Goal: Task Accomplishment & Management: Manage account settings

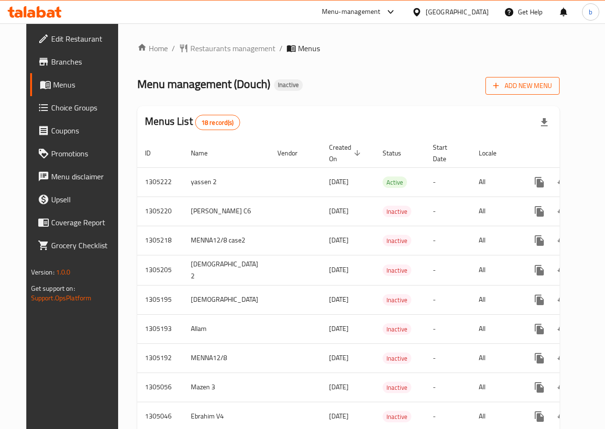
click at [551, 91] on span "Add New Menu" at bounding box center [522, 86] width 59 height 12
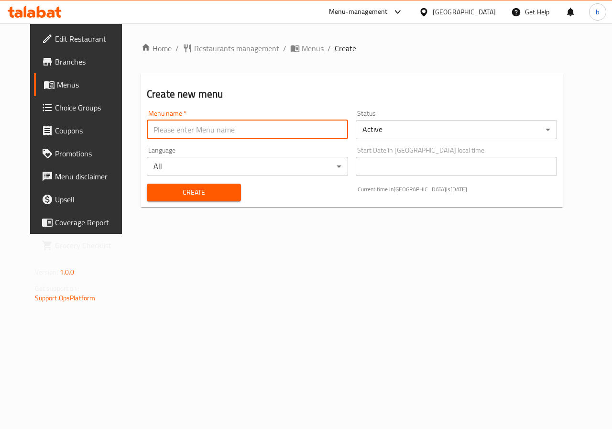
click at [205, 132] on input "text" at bounding box center [247, 129] width 201 height 19
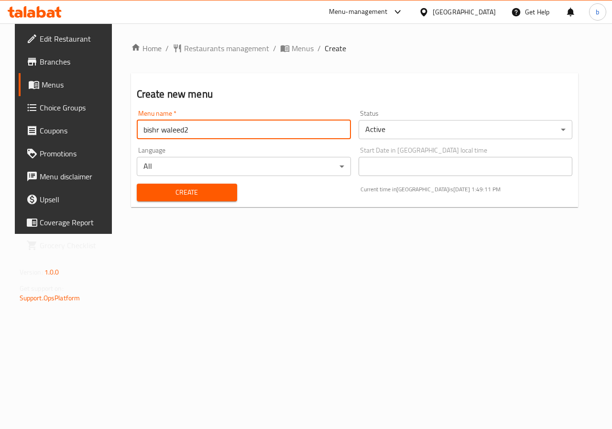
type input "bishr waleed2"
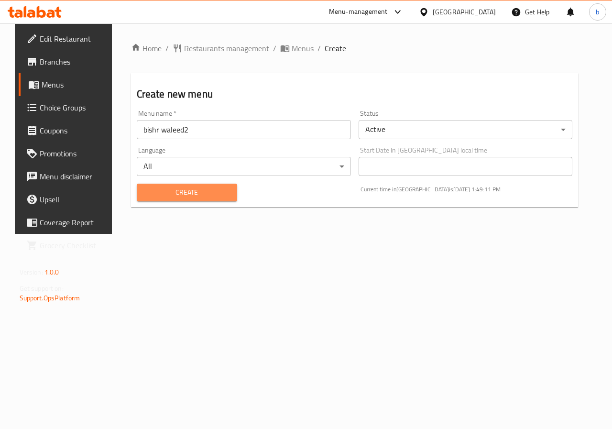
click at [157, 199] on button "Create" at bounding box center [187, 193] width 100 height 18
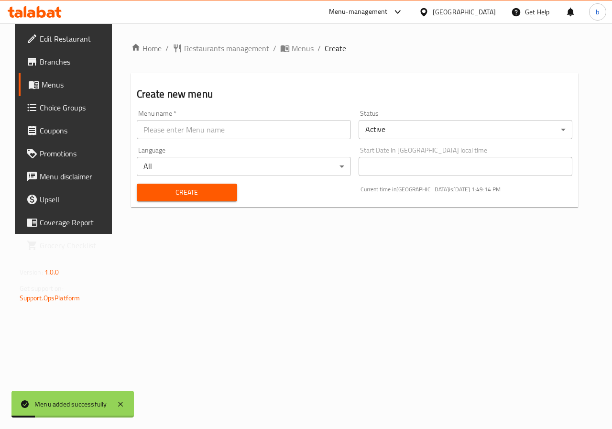
click at [63, 86] on span "Menus" at bounding box center [76, 84] width 68 height 11
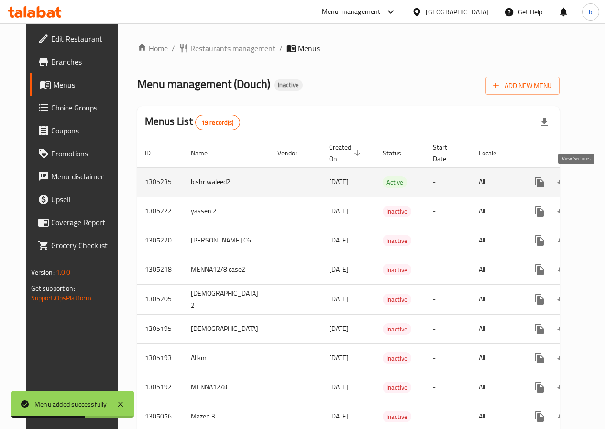
click at [596, 189] on link "enhanced table" at bounding box center [607, 182] width 23 height 23
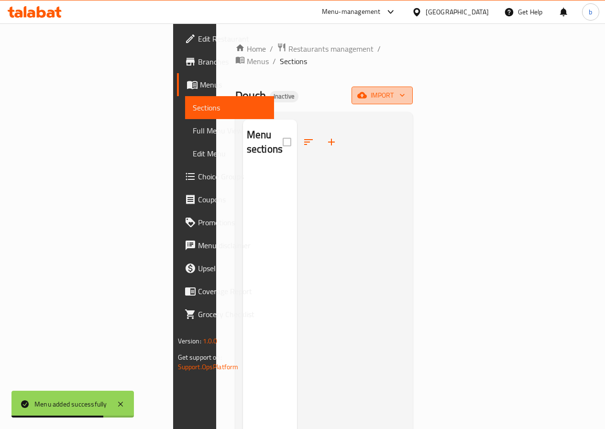
click at [412, 86] on button "import" at bounding box center [381, 95] width 61 height 18
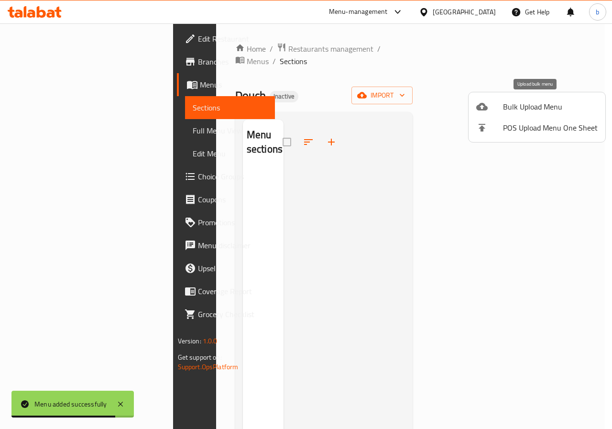
click at [521, 109] on span "Bulk Upload Menu" at bounding box center [550, 106] width 95 height 11
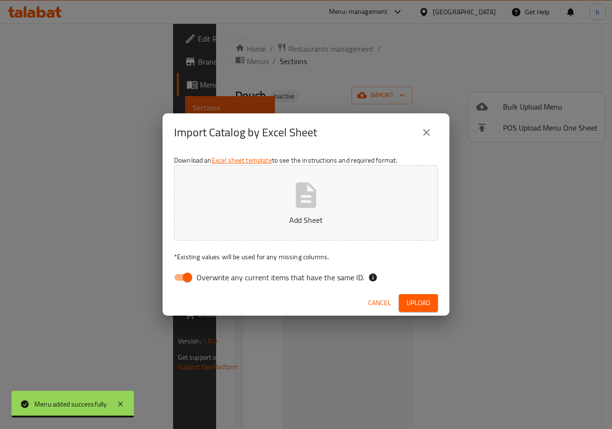
click at [182, 277] on input "Overwrite any current items that have the same ID." at bounding box center [187, 277] width 54 height 18
checkbox input "false"
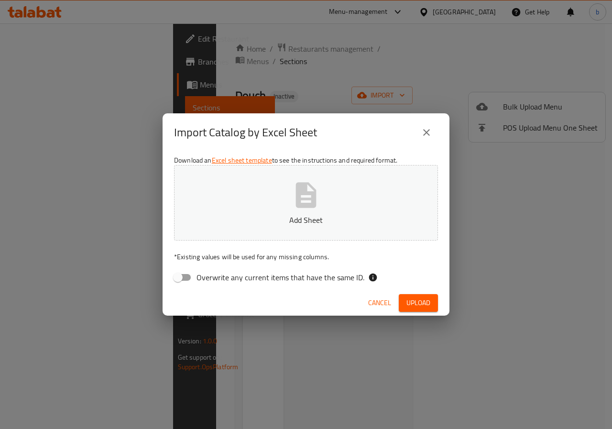
click at [217, 220] on p "Add Sheet" at bounding box center [306, 219] width 234 height 11
click at [416, 302] on span "Upload" at bounding box center [418, 303] width 24 height 12
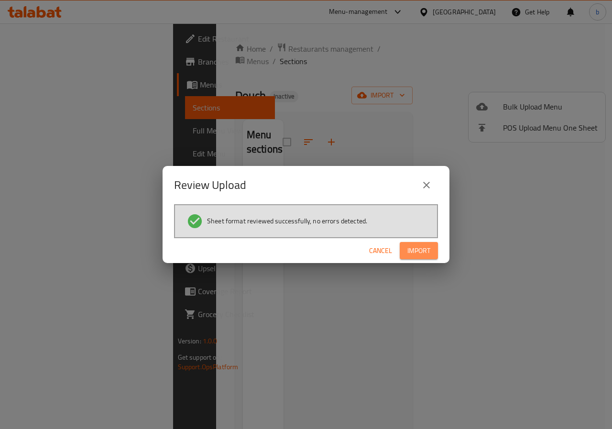
click at [410, 250] on span "Import" at bounding box center [418, 251] width 23 height 12
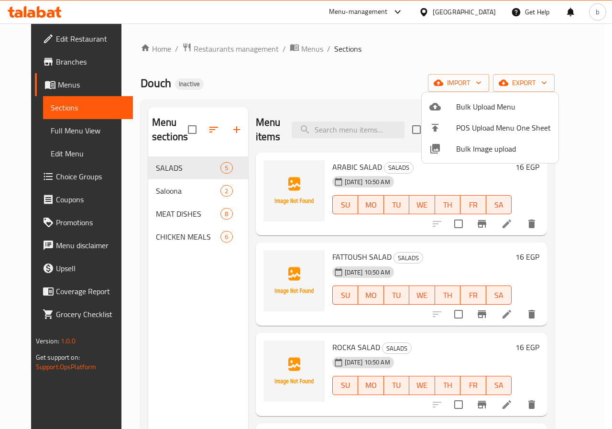
drag, startPoint x: 573, startPoint y: 240, endPoint x: 568, endPoint y: 192, distance: 48.1
click at [571, 189] on div at bounding box center [306, 214] width 612 height 429
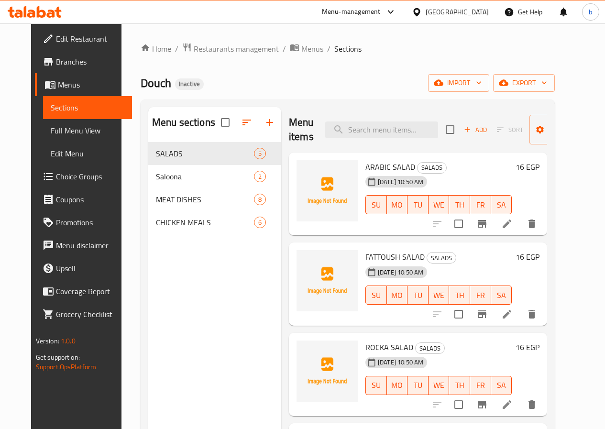
scroll to position [60, 0]
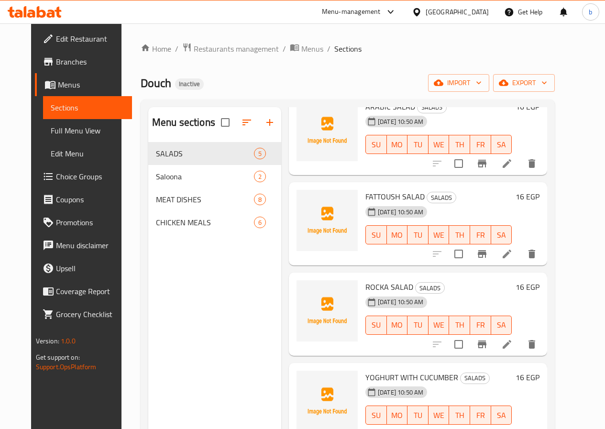
click at [454, 376] on h6 "YOGHURT WITH CUCUMBER SALADS" at bounding box center [438, 376] width 146 height 13
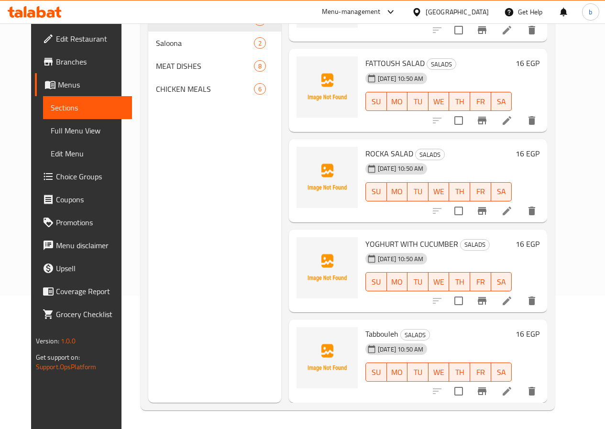
scroll to position [134, 0]
click at [512, 297] on icon at bounding box center [506, 299] width 11 height 11
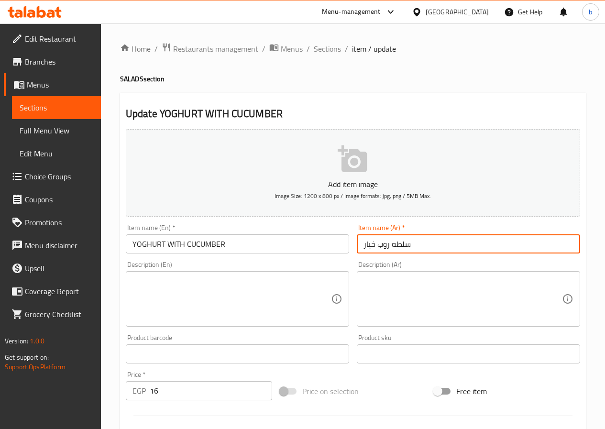
click at [376, 240] on input "سلطه روب خيار" at bounding box center [468, 243] width 223 height 19
click at [391, 243] on input "سلطه روب خيار" at bounding box center [468, 243] width 223 height 19
click at [376, 244] on input "روب خيار" at bounding box center [468, 243] width 223 height 19
click at [389, 246] on input "روب مع خيار" at bounding box center [468, 243] width 223 height 19
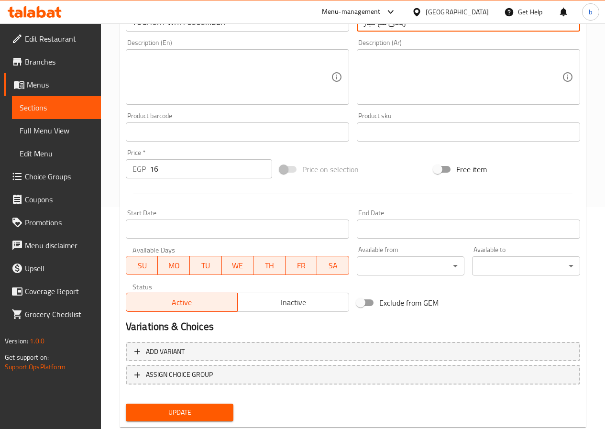
scroll to position [247, 0]
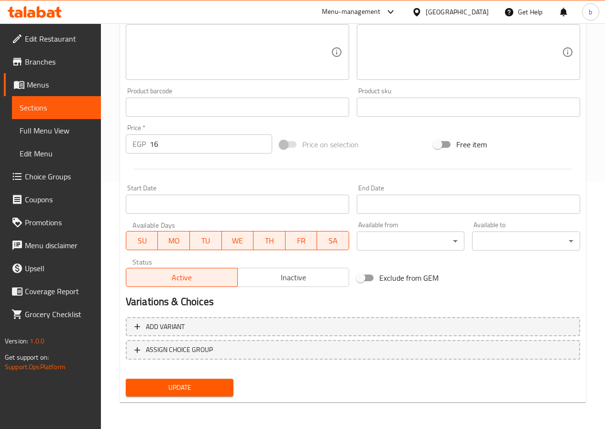
type input "زبادي مع خيار"
click at [204, 384] on span "Update" at bounding box center [179, 387] width 93 height 12
click at [50, 112] on span "Sections" at bounding box center [57, 107] width 74 height 11
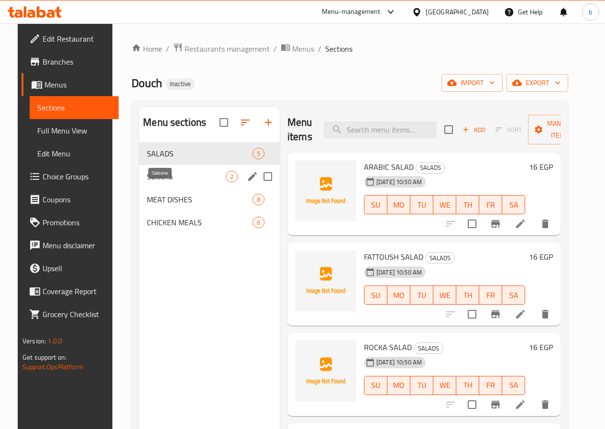
click at [176, 182] on span "Saloona" at bounding box center [186, 176] width 79 height 11
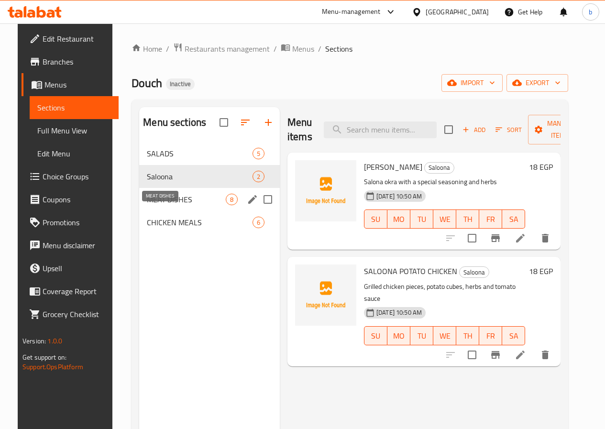
click at [181, 205] on span "MEAT DISHES" at bounding box center [186, 199] width 79 height 11
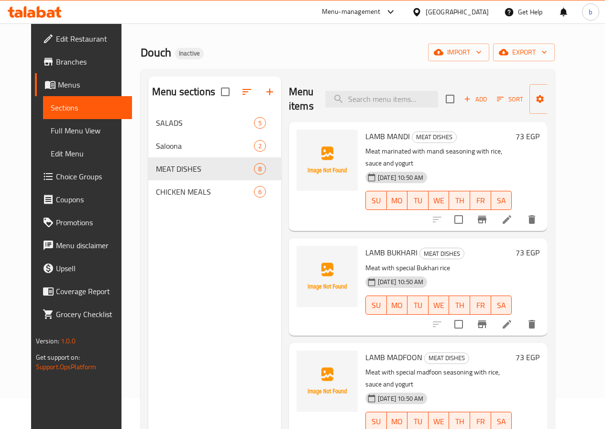
scroll to position [48, 0]
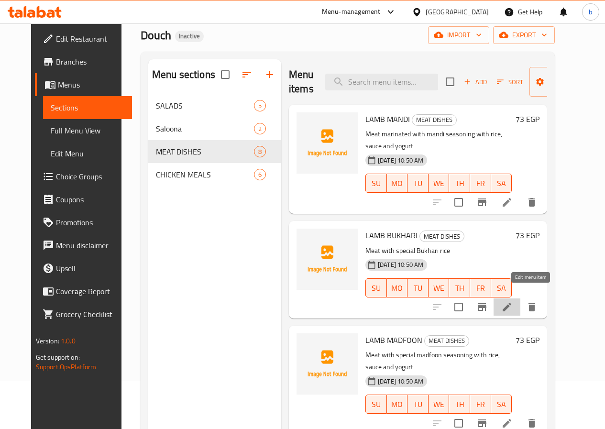
click at [512, 301] on icon at bounding box center [506, 306] width 11 height 11
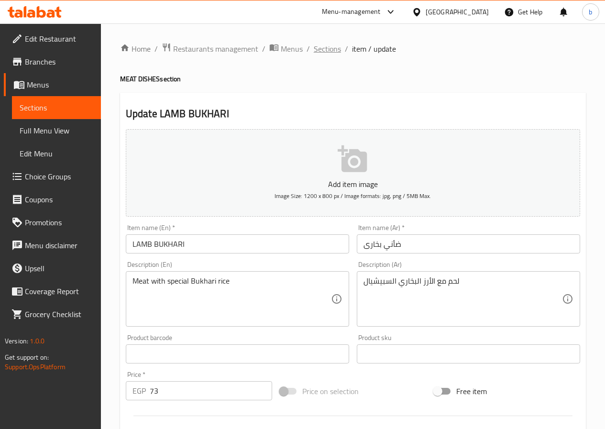
click at [320, 53] on span "Sections" at bounding box center [327, 48] width 27 height 11
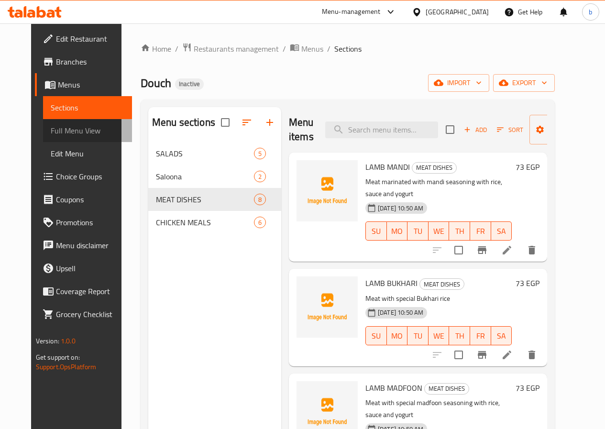
click at [56, 132] on span "Full Menu View" at bounding box center [88, 130] width 74 height 11
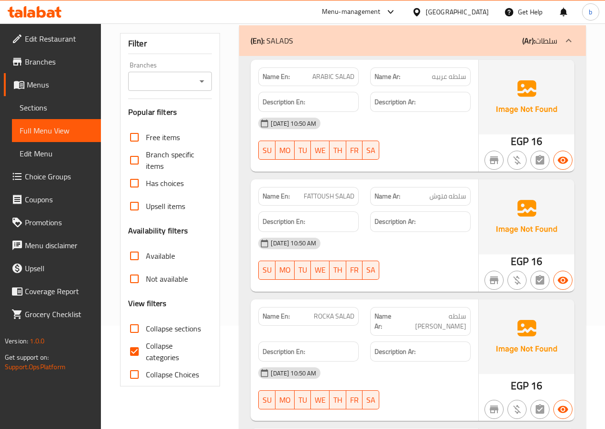
scroll to position [239, 0]
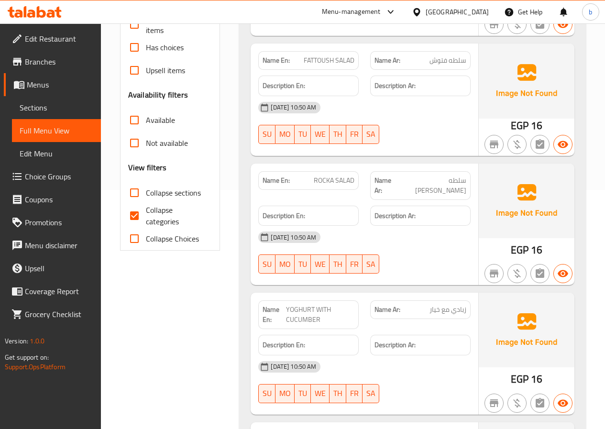
click at [135, 218] on input "Collapse categories" at bounding box center [134, 215] width 23 height 23
checkbox input "false"
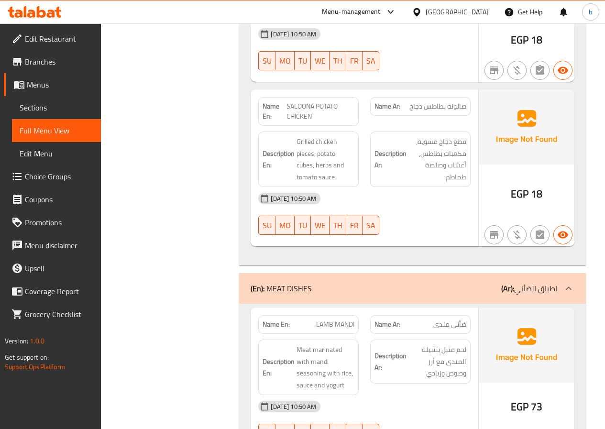
scroll to position [935, 0]
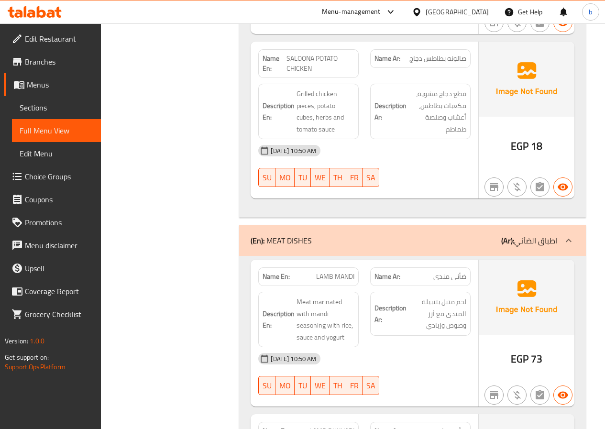
click at [52, 108] on span "Sections" at bounding box center [57, 107] width 74 height 11
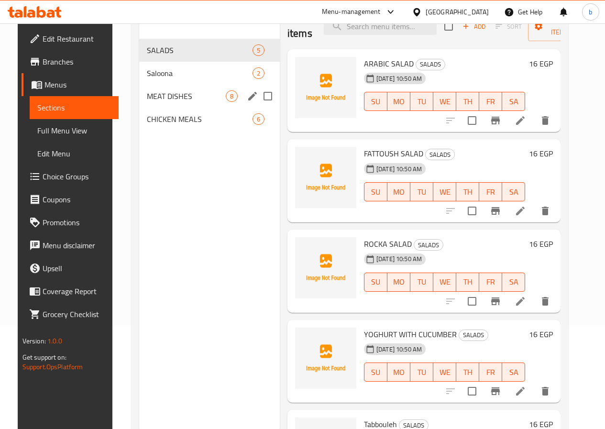
scroll to position [86, 0]
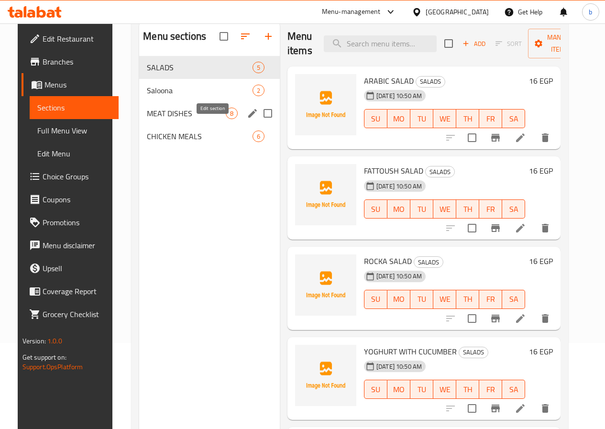
click at [248, 118] on icon "edit" at bounding box center [252, 113] width 9 height 9
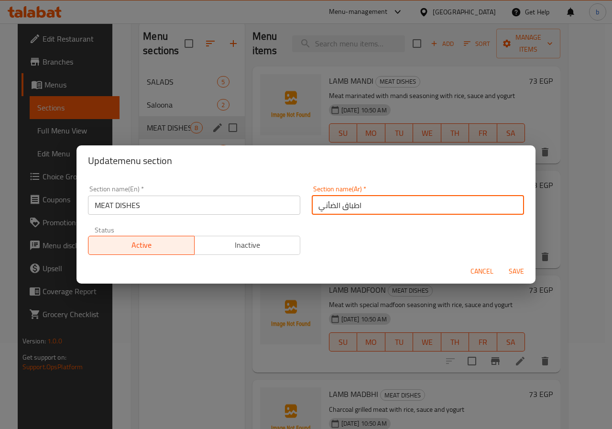
click at [313, 202] on input "اطباق الضأني" at bounding box center [418, 204] width 212 height 19
click at [320, 208] on input "اطباق الضأني" at bounding box center [418, 204] width 212 height 19
click at [315, 205] on input "اطباق الضأني" at bounding box center [418, 204] width 212 height 19
drag, startPoint x: 372, startPoint y: 206, endPoint x: 156, endPoint y: 227, distance: 216.9
click at [156, 230] on div "Section name(En)   * MEAT DISHES Section name(En) * Section name(Ar)   * اطباق …" at bounding box center [305, 220] width 447 height 81
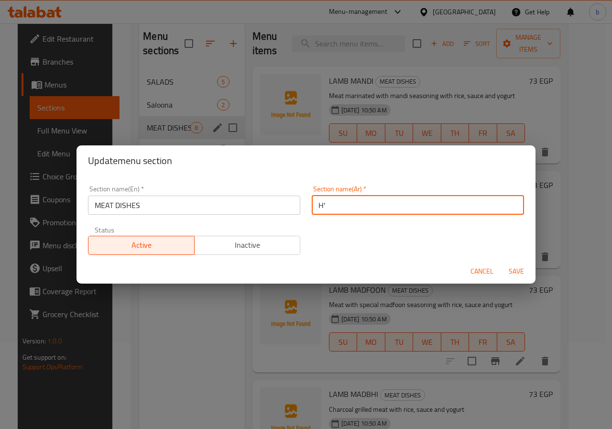
type input "H"
type input "اطباق اللحم"
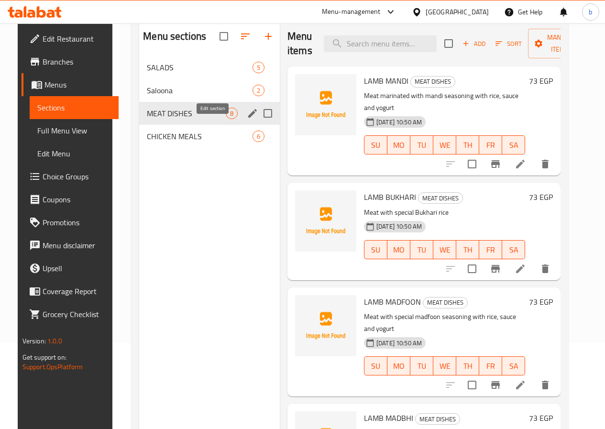
click at [248, 118] on icon "edit" at bounding box center [252, 113] width 9 height 9
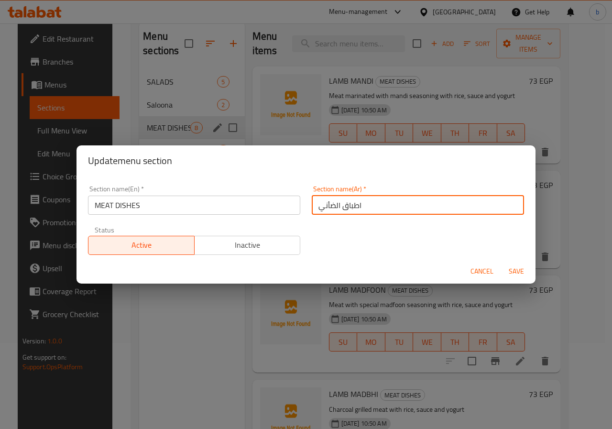
drag, startPoint x: 360, startPoint y: 205, endPoint x: 289, endPoint y: 197, distance: 72.2
click at [289, 197] on div "Section name(En)   * MEAT DISHES Section name(En) * Section name(Ar)   * اطباق …" at bounding box center [305, 220] width 447 height 81
type input "اطباق الل"
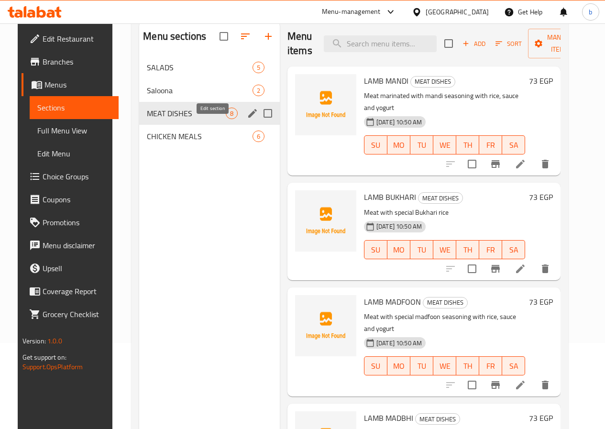
click at [247, 119] on icon "edit" at bounding box center [252, 113] width 11 height 11
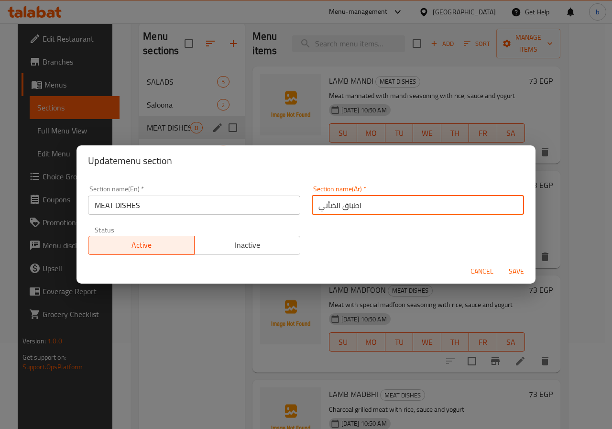
drag, startPoint x: 355, startPoint y: 205, endPoint x: 307, endPoint y: 208, distance: 47.9
click at [307, 208] on div "Section name(Ar)   * اطباق الضأني Section name(Ar) *" at bounding box center [418, 200] width 224 height 41
type input "ا"
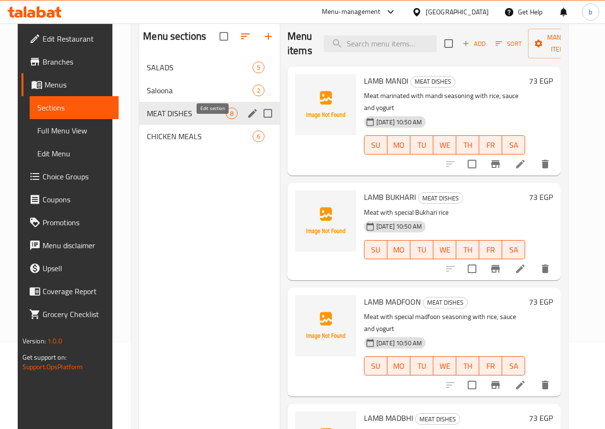
click at [247, 119] on icon "edit" at bounding box center [252, 113] width 11 height 11
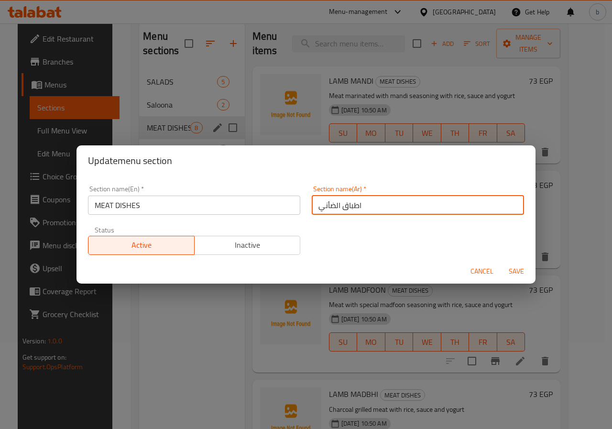
drag, startPoint x: 364, startPoint y: 201, endPoint x: 318, endPoint y: 200, distance: 45.9
click at [318, 200] on input "اطباق الضأني" at bounding box center [418, 204] width 212 height 19
drag, startPoint x: 368, startPoint y: 204, endPoint x: 315, endPoint y: 209, distance: 52.9
click at [315, 209] on input "text" at bounding box center [418, 204] width 212 height 19
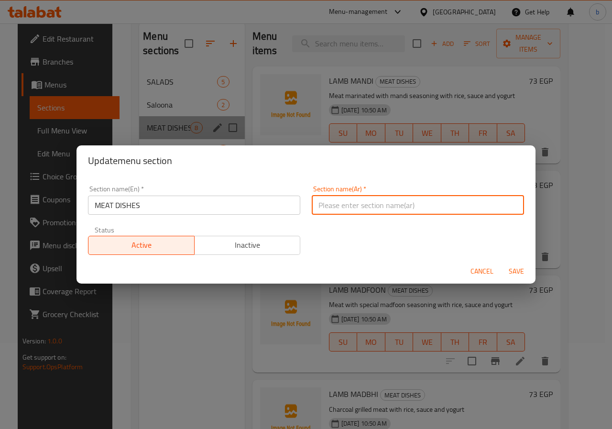
click at [341, 209] on input "text" at bounding box center [418, 204] width 212 height 19
click at [346, 205] on input "text" at bounding box center [418, 204] width 212 height 19
click at [347, 205] on input "text" at bounding box center [418, 204] width 212 height 19
drag, startPoint x: 354, startPoint y: 209, endPoint x: 376, endPoint y: 230, distance: 30.8
click at [376, 230] on div "Section name(En)   * MEAT DISHES Section name(En) * Section name(Ar)   * Sectio…" at bounding box center [305, 220] width 447 height 81
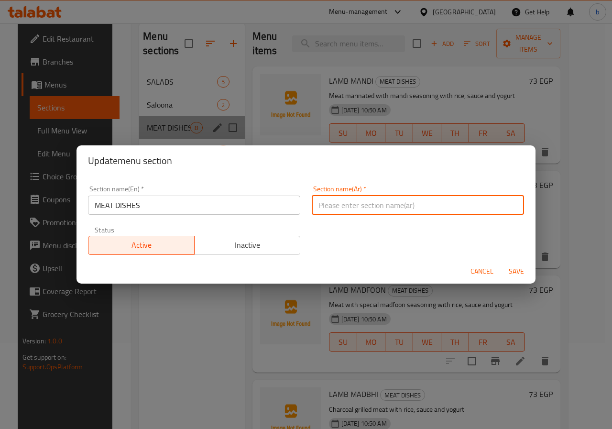
click at [342, 206] on input "text" at bounding box center [418, 204] width 212 height 19
click at [327, 202] on input "text" at bounding box center [418, 204] width 212 height 19
type input "ا"
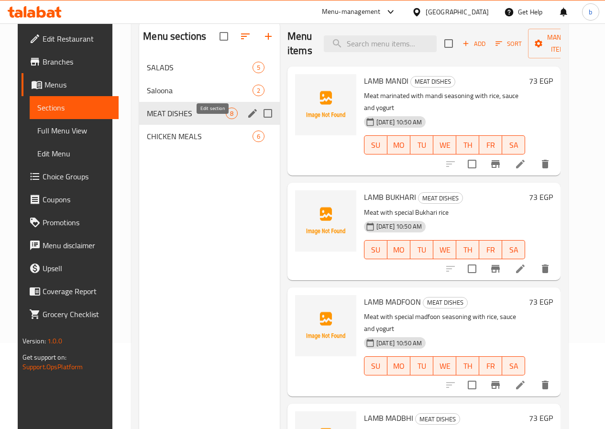
click at [247, 119] on icon "edit" at bounding box center [252, 113] width 11 height 11
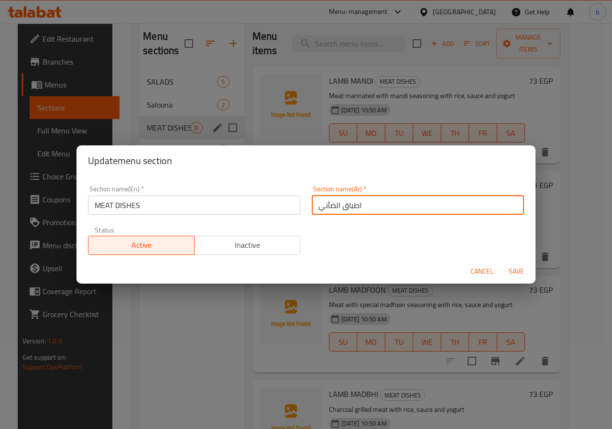
drag, startPoint x: 302, startPoint y: 204, endPoint x: 285, endPoint y: 202, distance: 16.4
click at [286, 202] on div "Section name(En)   * MEAT DISHES Section name(En) * Section name(Ar)   * اطباق …" at bounding box center [305, 220] width 447 height 81
type input "اطباق اللحم"
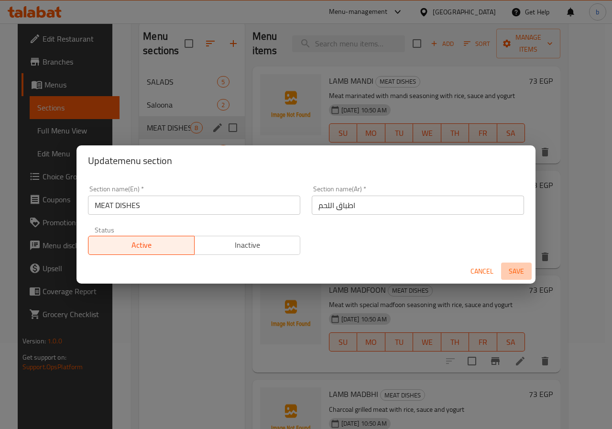
click at [513, 270] on span "Save" at bounding box center [516, 271] width 23 height 12
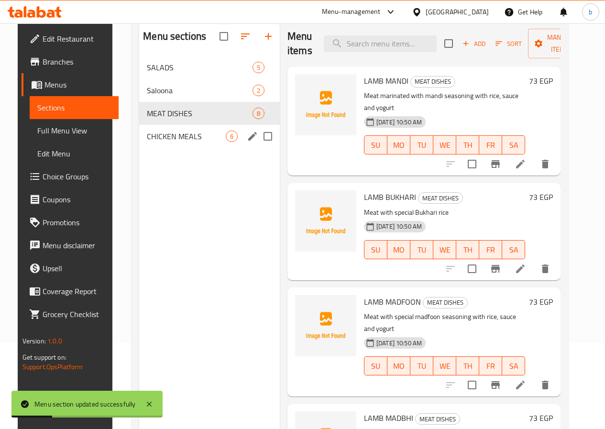
click at [162, 148] on div "CHICKEN MEALS 6" at bounding box center [209, 136] width 141 height 23
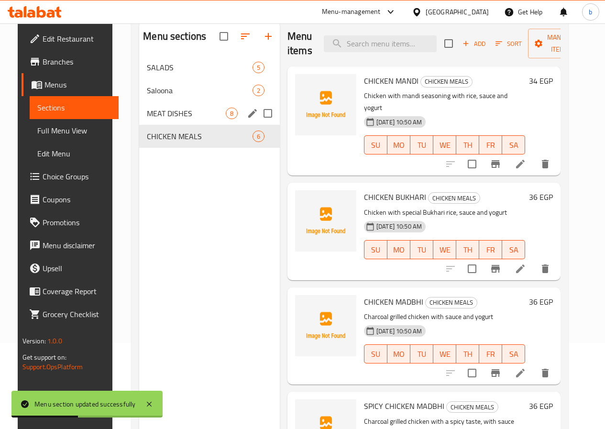
click at [152, 121] on div "MEAT DISHES 8" at bounding box center [209, 113] width 141 height 23
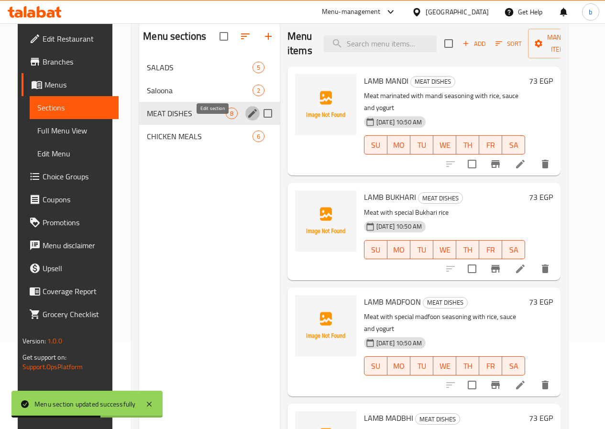
click at [248, 118] on icon "edit" at bounding box center [252, 113] width 9 height 9
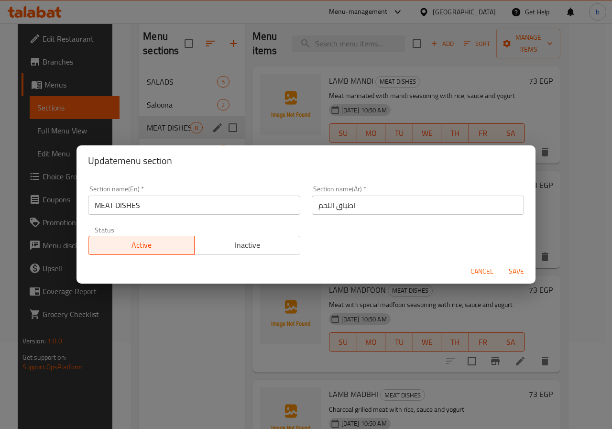
click at [519, 265] on span "Save" at bounding box center [516, 271] width 23 height 12
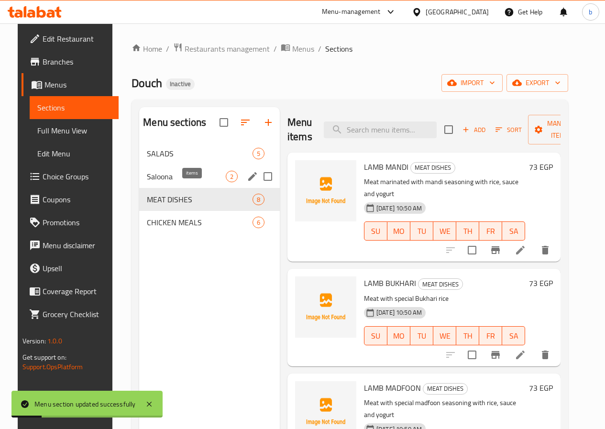
click at [185, 182] on span "Saloona" at bounding box center [186, 176] width 79 height 11
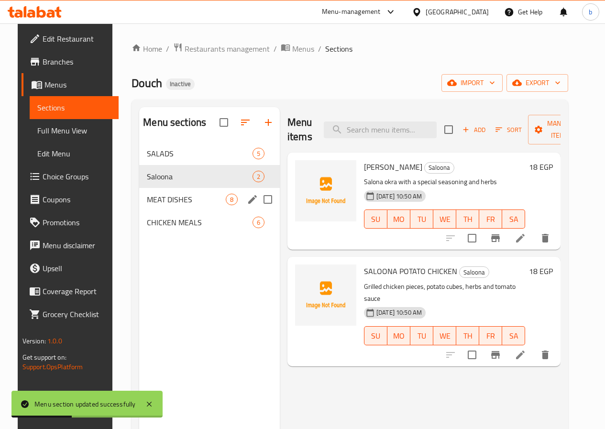
click at [178, 205] on span "MEAT DISHES" at bounding box center [186, 199] width 79 height 11
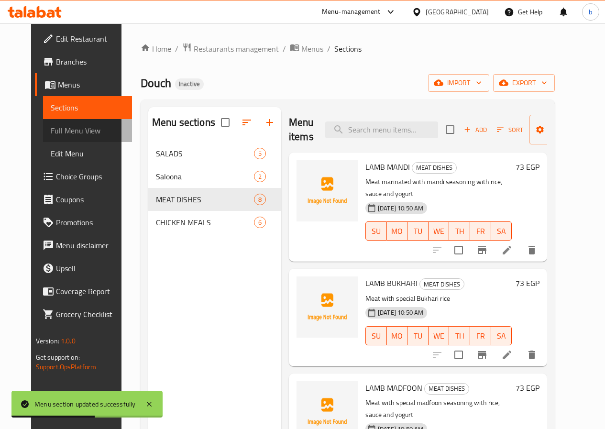
click at [60, 130] on span "Full Menu View" at bounding box center [88, 130] width 74 height 11
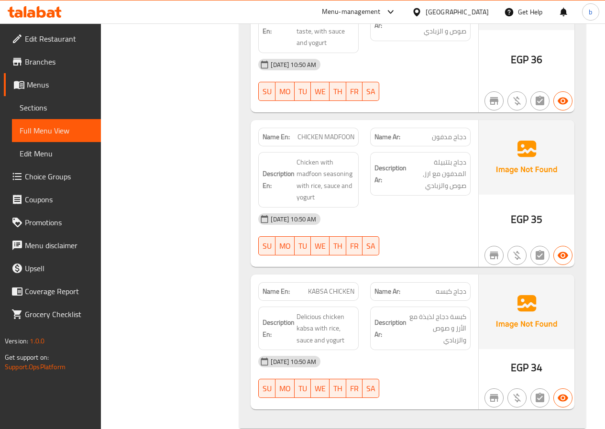
scroll to position [2894, 0]
